Goal: Task Accomplishment & Management: Complete application form

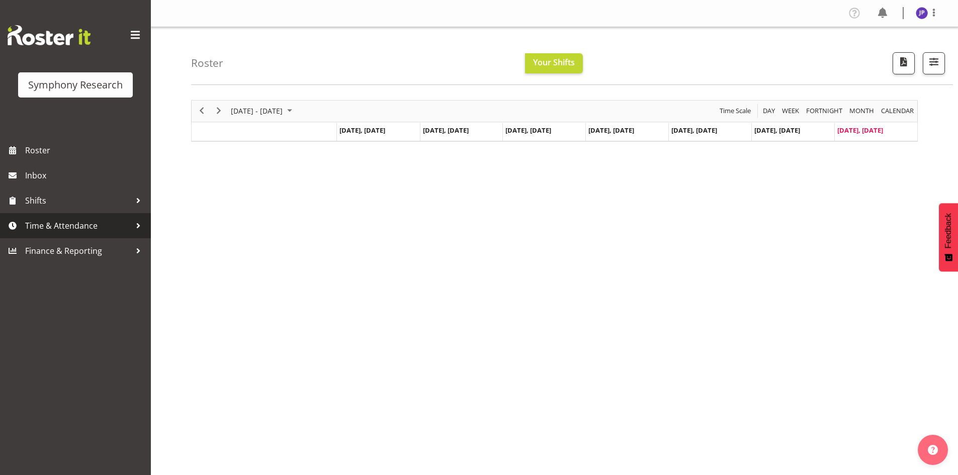
click at [136, 226] on div at bounding box center [138, 225] width 15 height 15
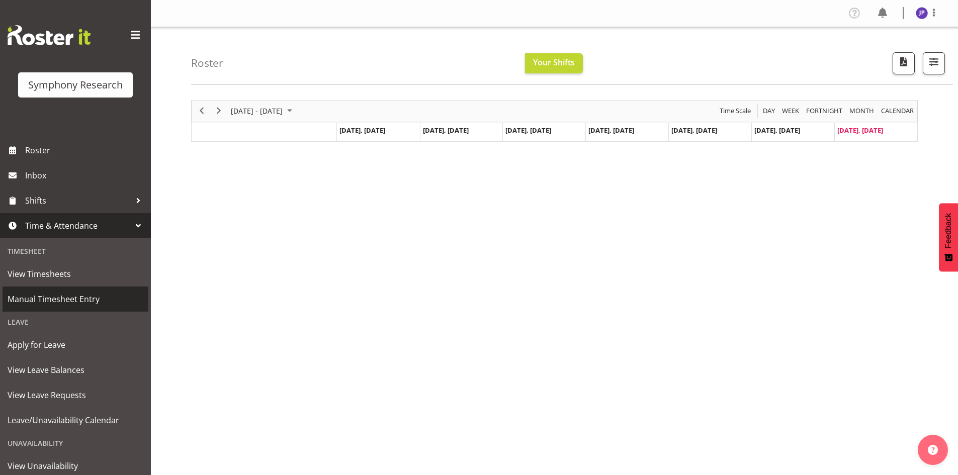
click at [82, 301] on span "Manual Timesheet Entry" at bounding box center [76, 299] width 136 height 15
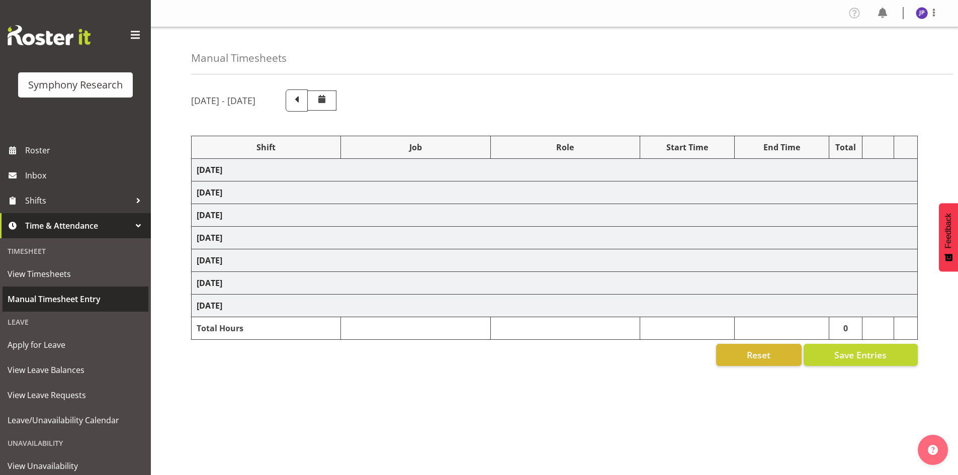
select select "81561"
select select "10587"
select select "47"
select select "81298"
select select "10587"
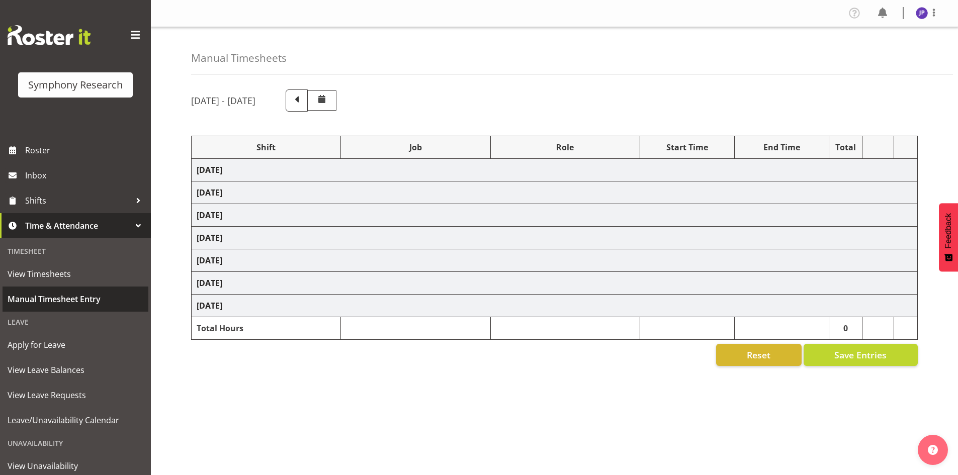
select select "47"
select select "81299"
select select "10587"
select select "47"
select select "81299"
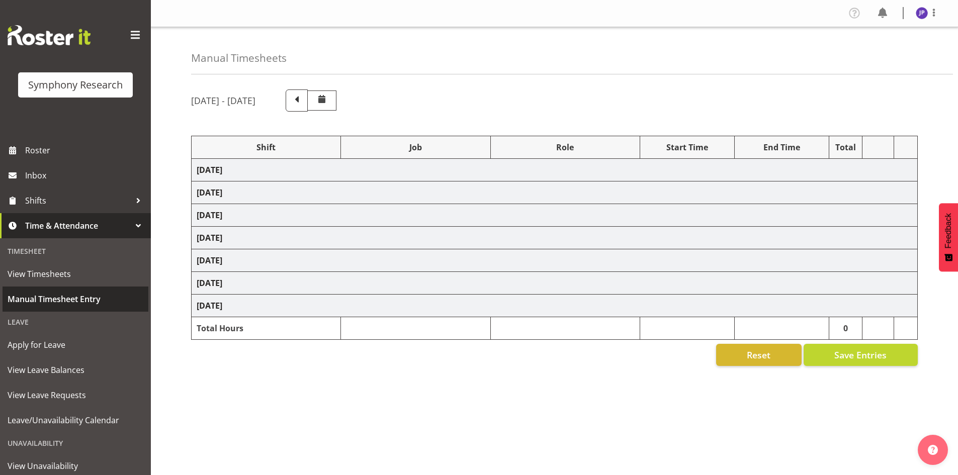
select select "10587"
select select "47"
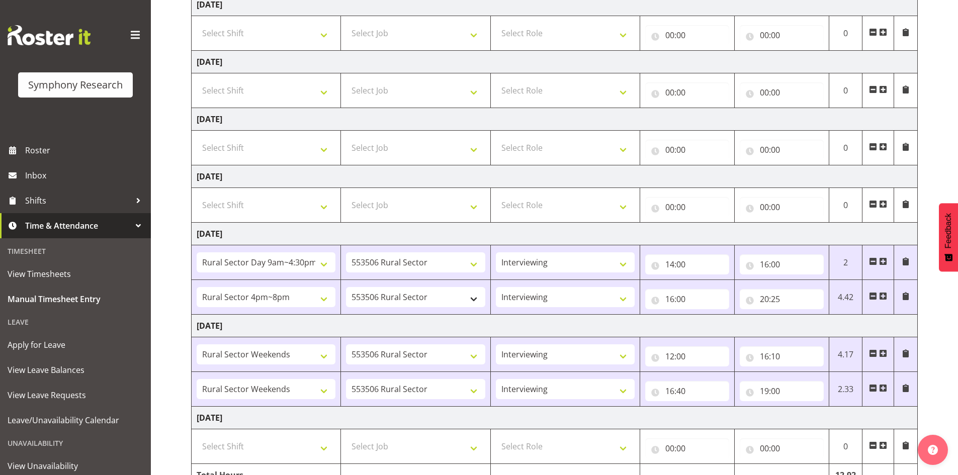
scroll to position [218, 0]
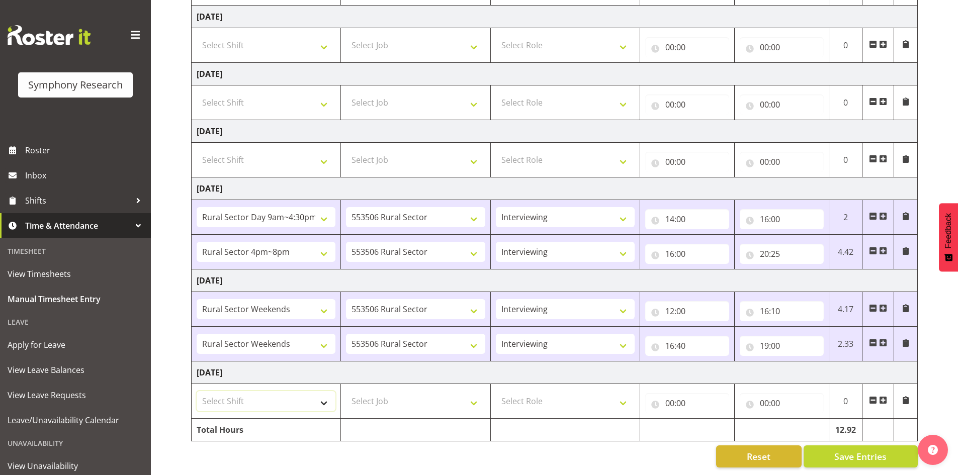
click at [324, 396] on select "Select Shift !!Weekend Residential (Roster IT Shift Label) *Business 9/10am ~ 4…" at bounding box center [266, 401] width 139 height 20
select select "81298"
click at [197, 391] on select "Select Shift !!Weekend Residential (Roster IT Shift Label) *Business 9/10am ~ 4…" at bounding box center [266, 401] width 139 height 20
click at [475, 395] on select "Select Job 550060 IF Admin 553492 World Poll Aus Wave 2 Main 2025 553493 World …" at bounding box center [415, 401] width 139 height 20
select select "10587"
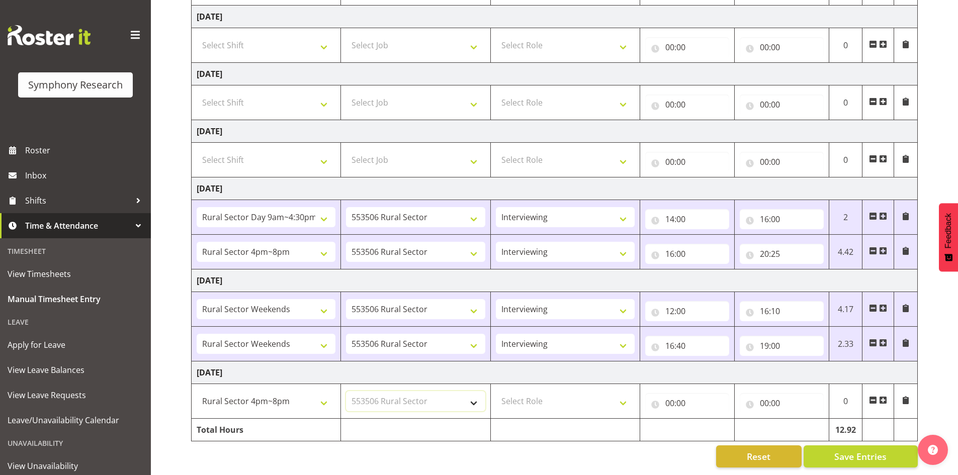
click at [346, 391] on select "Select Job 550060 IF Admin 553492 World Poll Aus Wave 2 Main 2025 553493 World …" at bounding box center [415, 401] width 139 height 20
click at [624, 394] on select "Select Role Briefing Interviewing" at bounding box center [565, 401] width 139 height 20
select select "47"
click at [496, 391] on select "Select Role Briefing Interviewing" at bounding box center [565, 401] width 139 height 20
click at [666, 395] on input "00:00" at bounding box center [687, 403] width 84 height 20
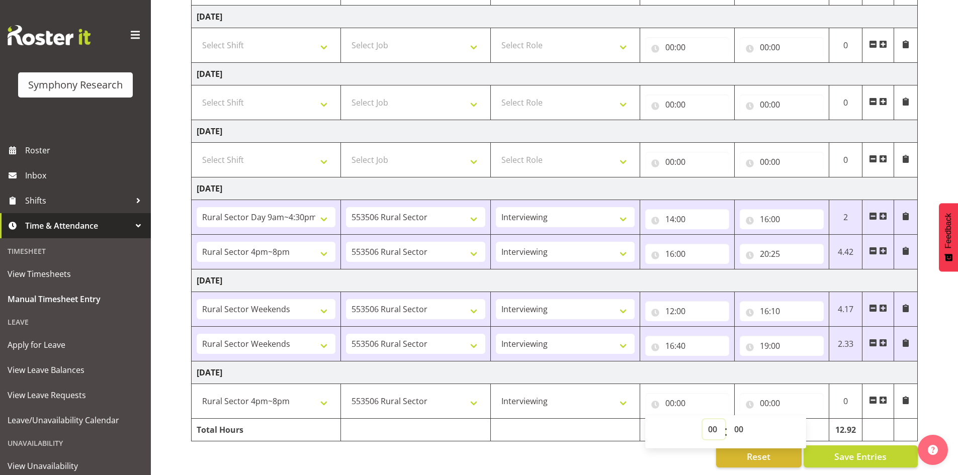
click at [708, 421] on select "00 01 02 03 04 05 06 07 08 09 10 11 12 13 14 15 16 17 18 19 20 21 22 23" at bounding box center [713, 429] width 23 height 20
click at [599, 453] on div "Reset Save Entries" at bounding box center [554, 456] width 726 height 22
